Goal: Task Accomplishment & Management: Use online tool/utility

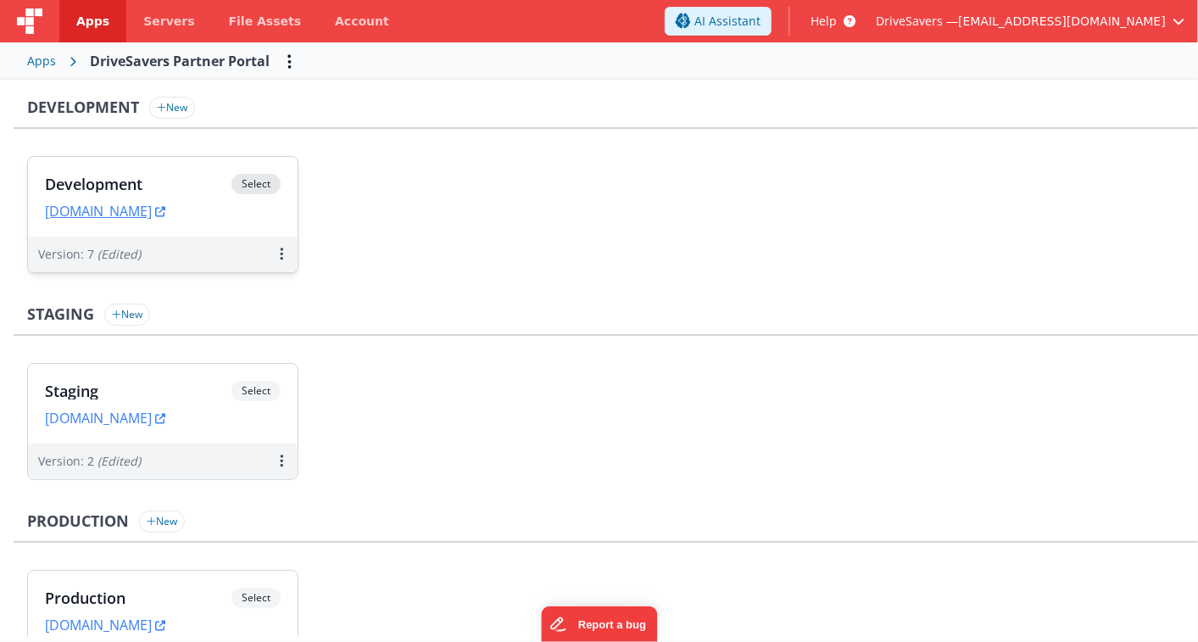
click at [181, 196] on div "Development Select" at bounding box center [163, 188] width 236 height 29
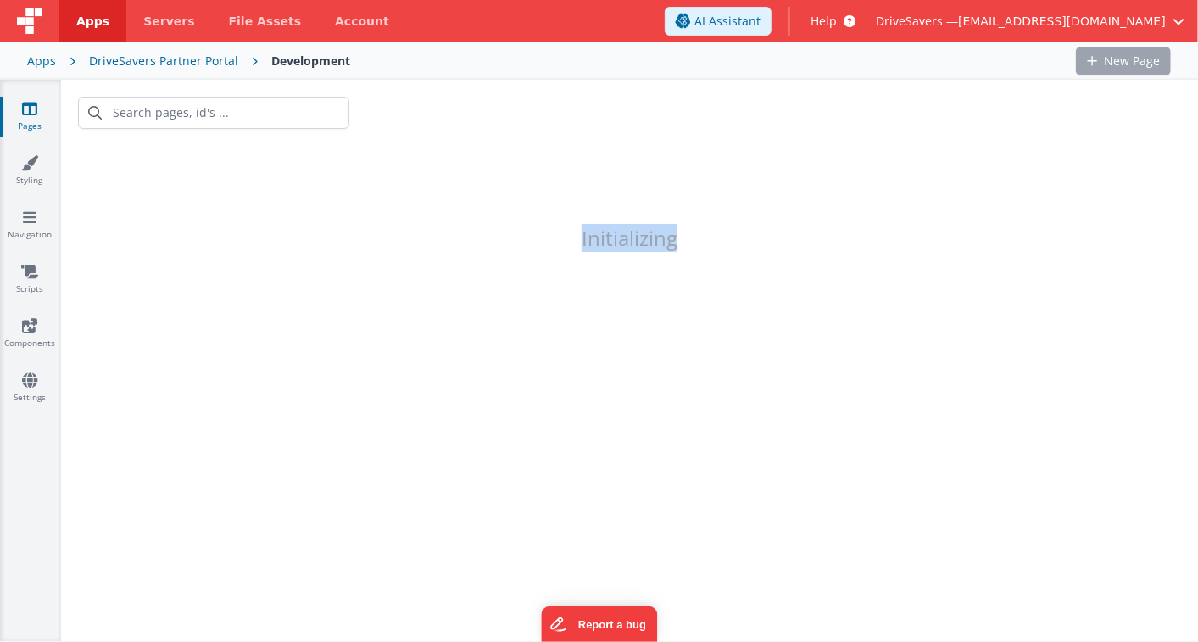
click at [181, 196] on h1 "Initializing" at bounding box center [629, 197] width 1137 height 103
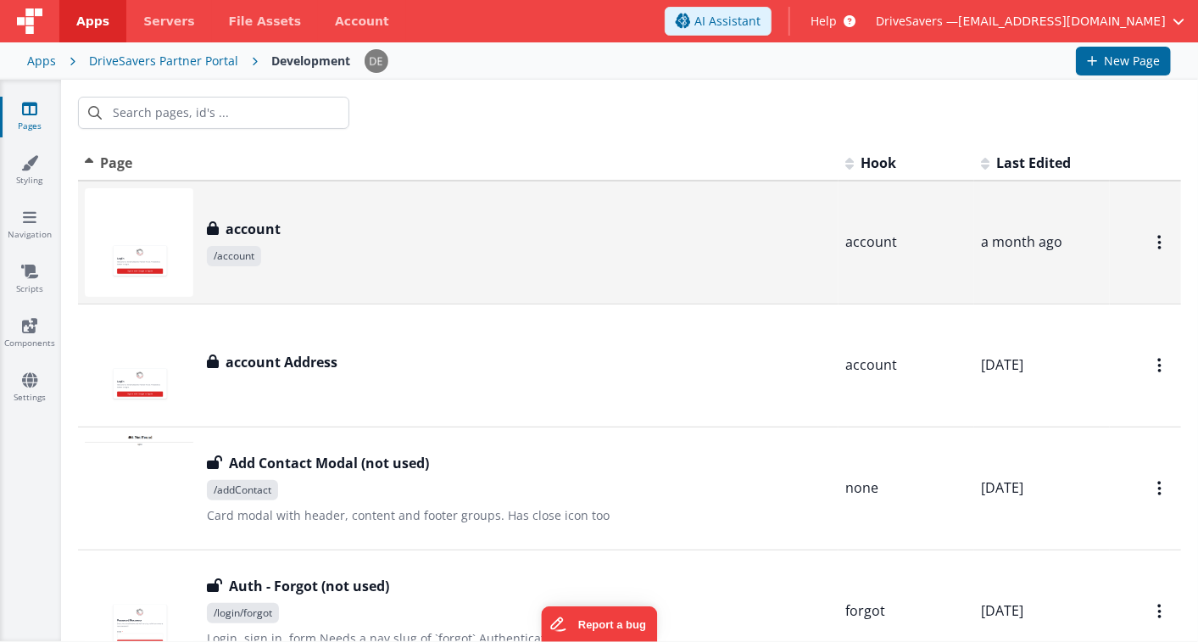
click at [327, 254] on span "/account" at bounding box center [519, 256] width 625 height 20
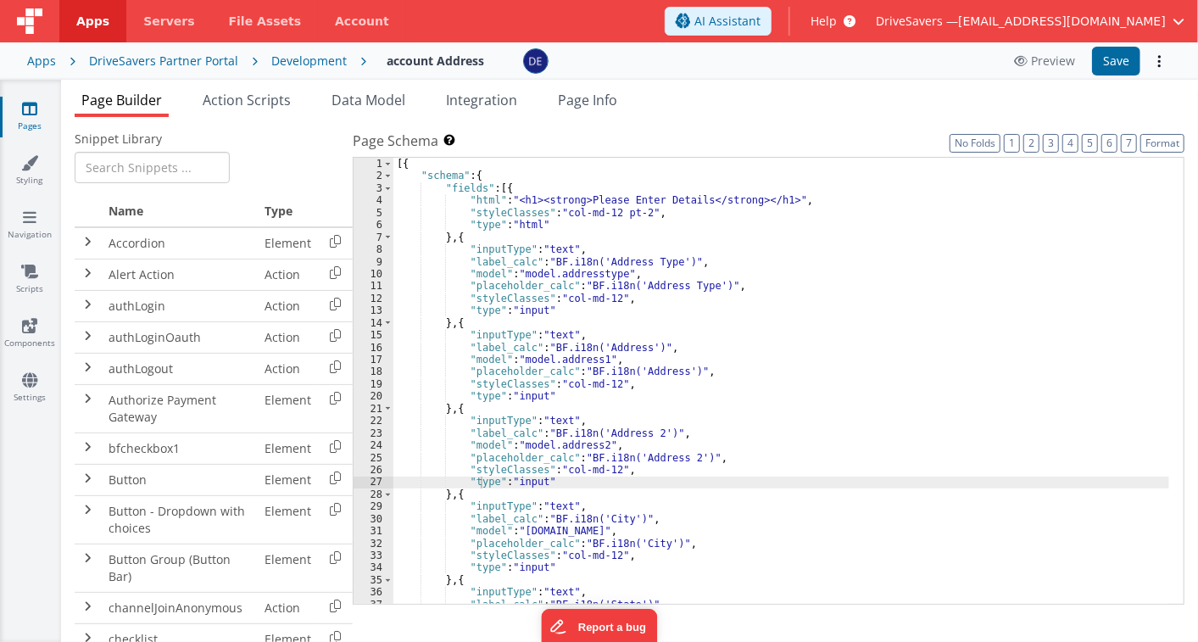
click at [578, 236] on div "[{ "schema" : { "fields" : [{ "html" : "<h1><strong>Please Enter Details</stron…" at bounding box center [781, 393] width 776 height 471
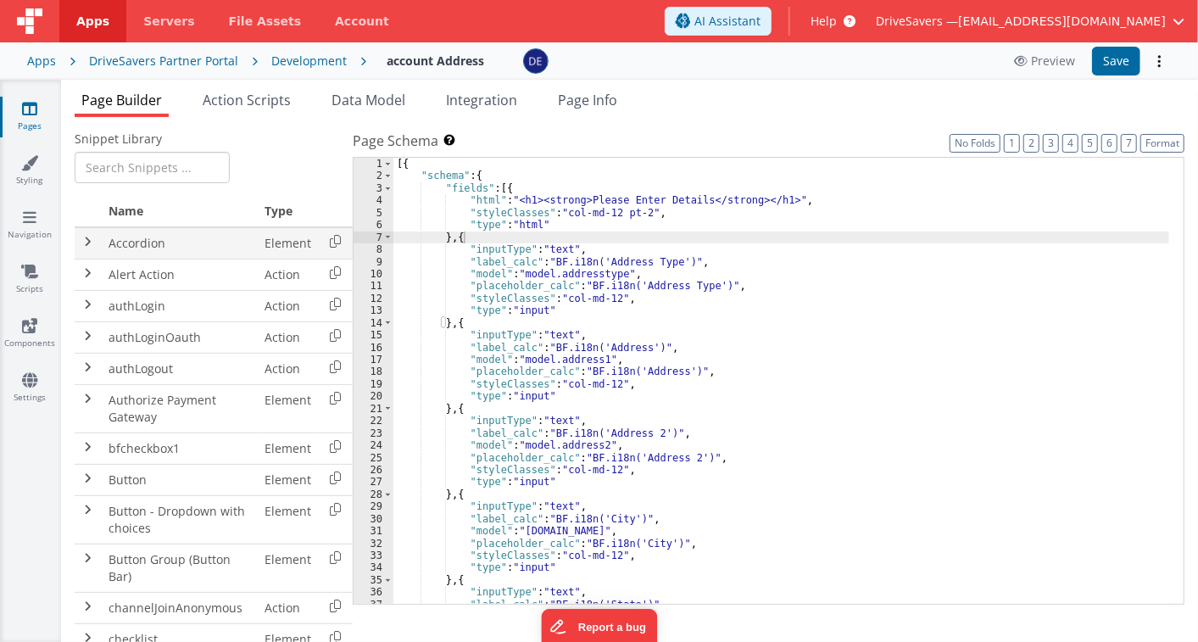
click at [131, 236] on td "Accordion" at bounding box center [180, 243] width 156 height 32
click at [236, 92] on span "Action Scripts" at bounding box center [247, 100] width 88 height 19
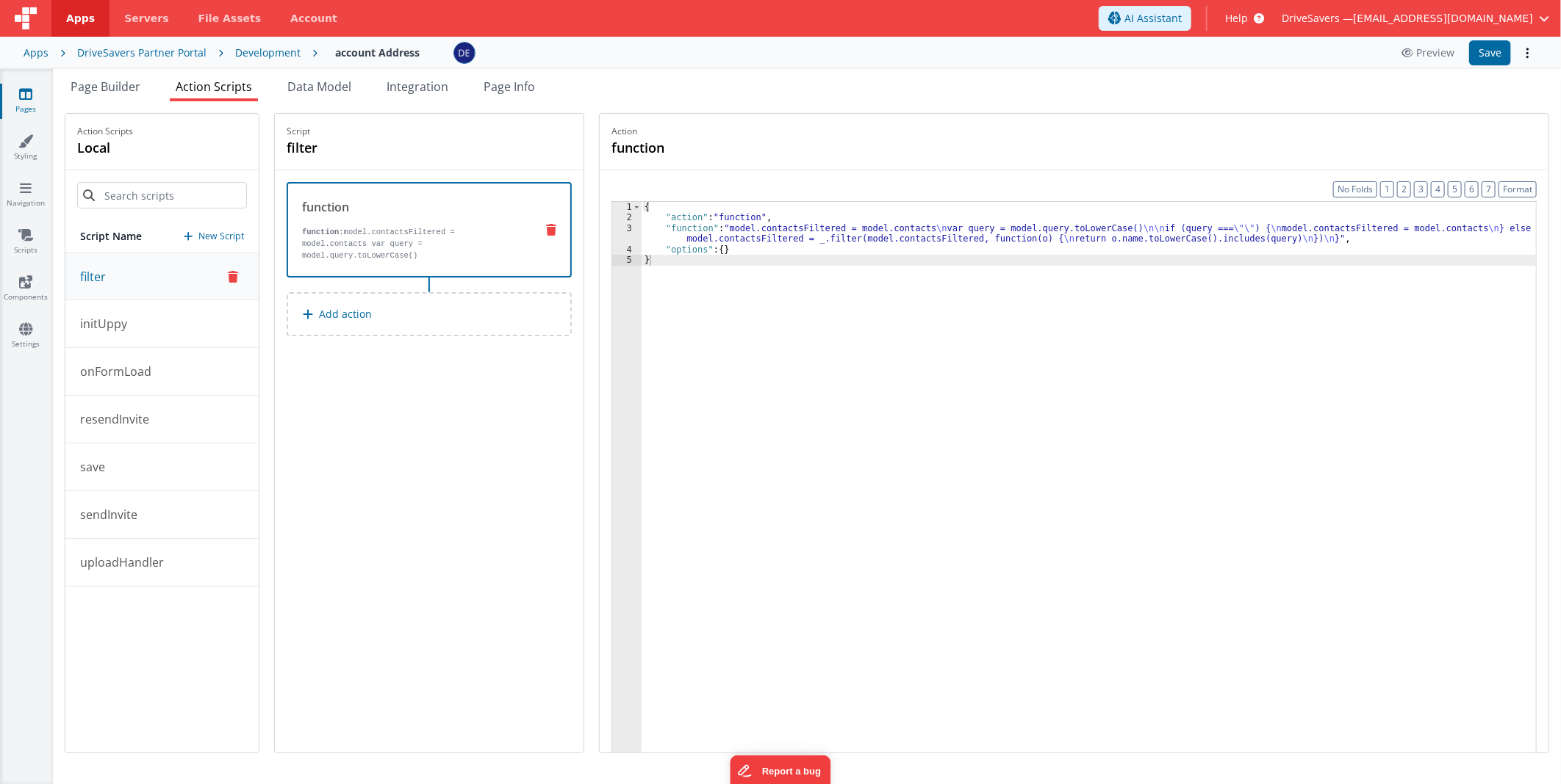
click at [882, 347] on div "{ "action" : "function" , "function" : "model.contactsFiltered = model.contacts…" at bounding box center [1089, 510] width 894 height 618
